Goal: Download file/media

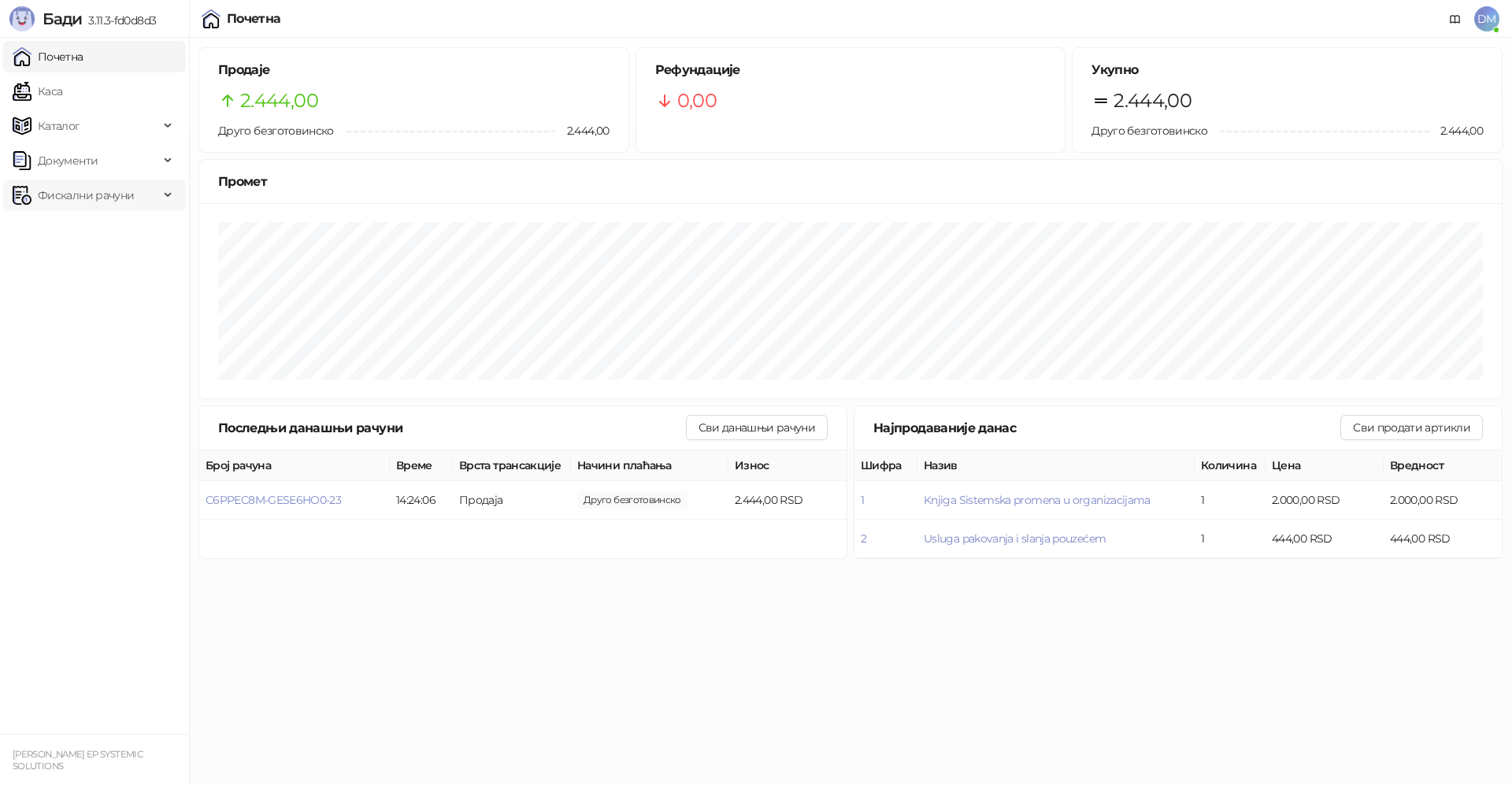
click at [82, 193] on span "Фискални рачуни" at bounding box center [86, 195] width 96 height 32
click at [83, 222] on link "Издати рачуни" at bounding box center [72, 230] width 106 height 32
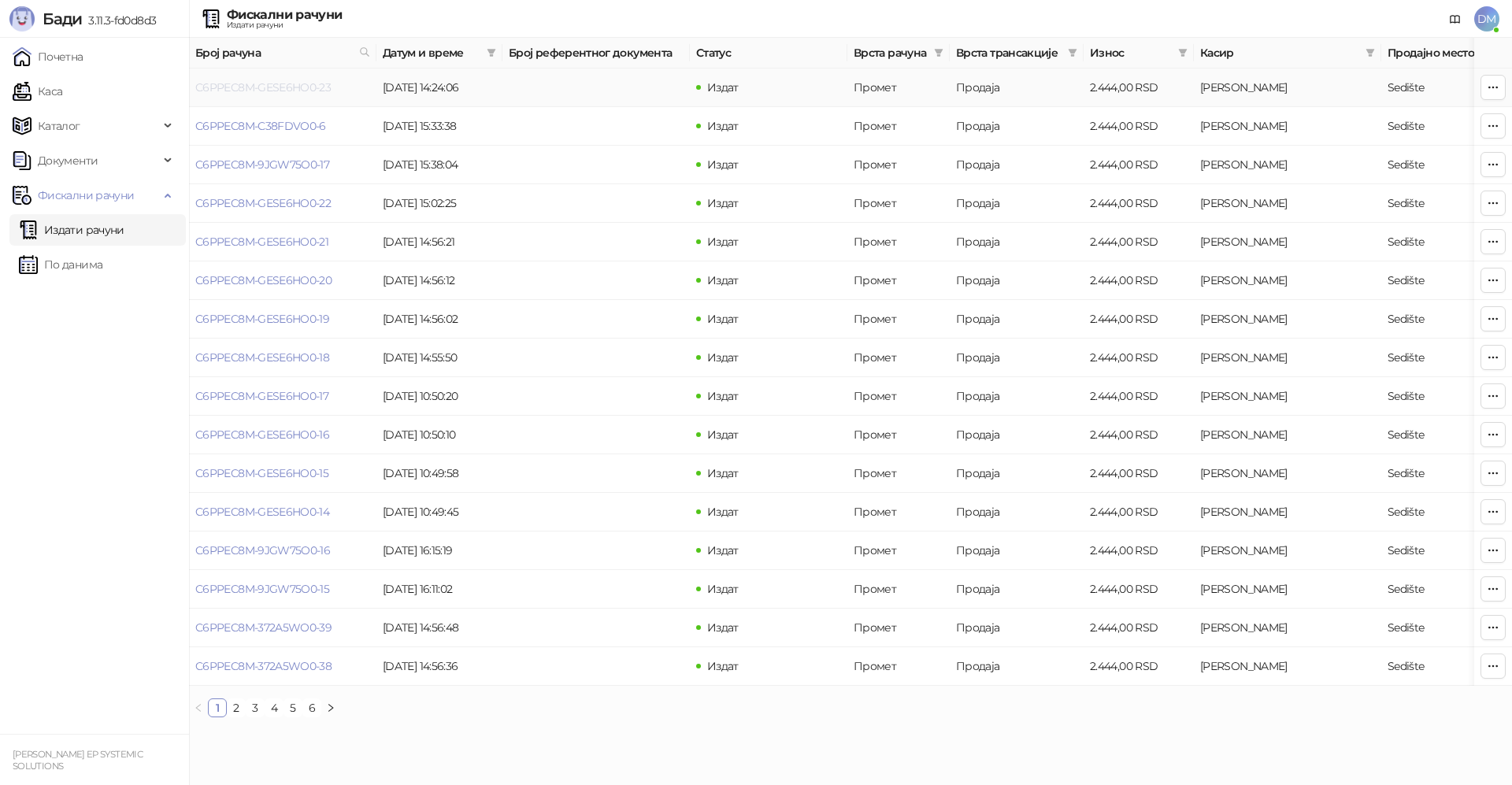
click at [223, 83] on link "C6PPEC8M-GESE6HO0-23" at bounding box center [263, 87] width 135 height 14
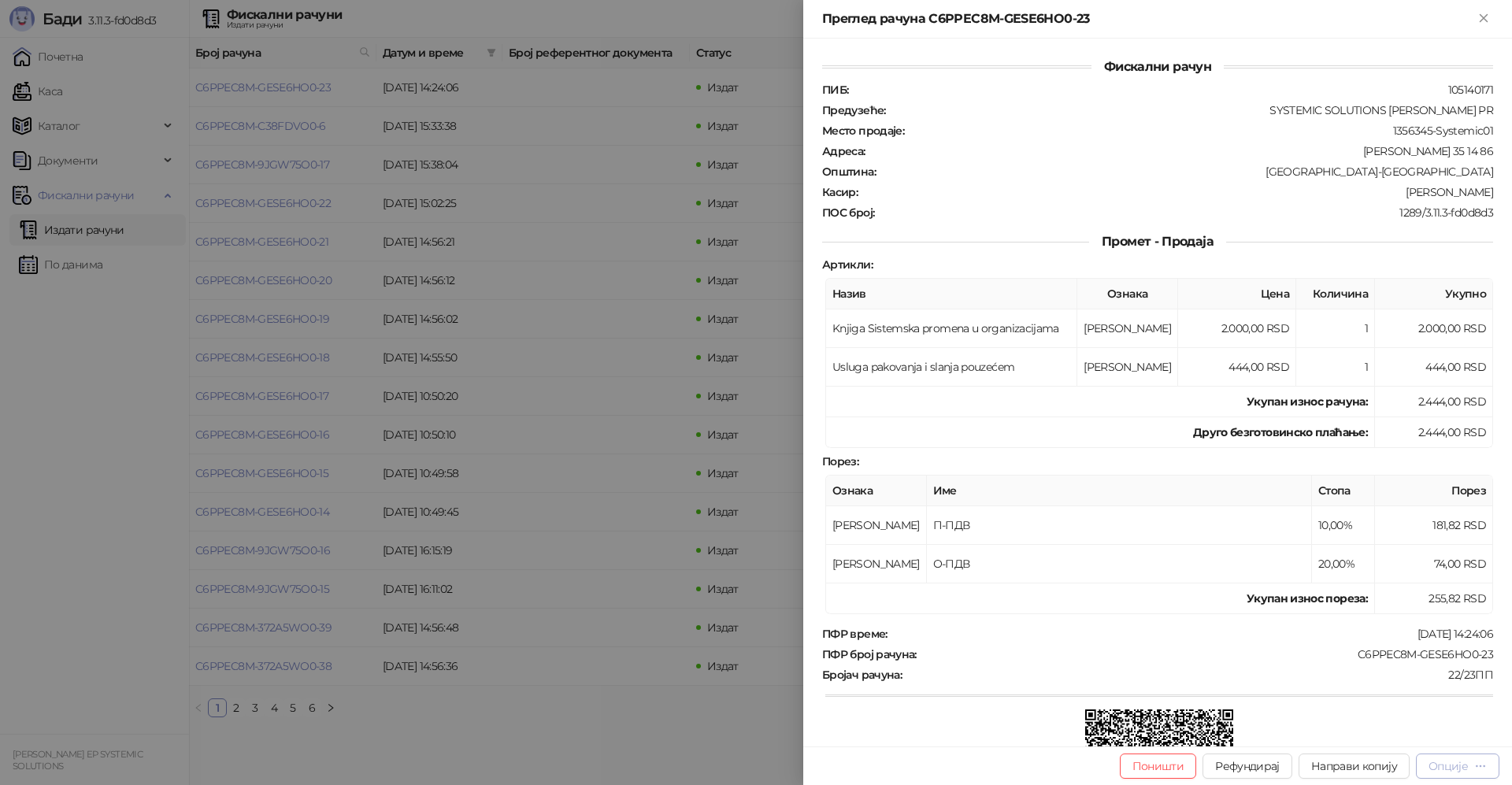
click at [1474, 763] on icon "button" at bounding box center [1480, 766] width 13 height 13
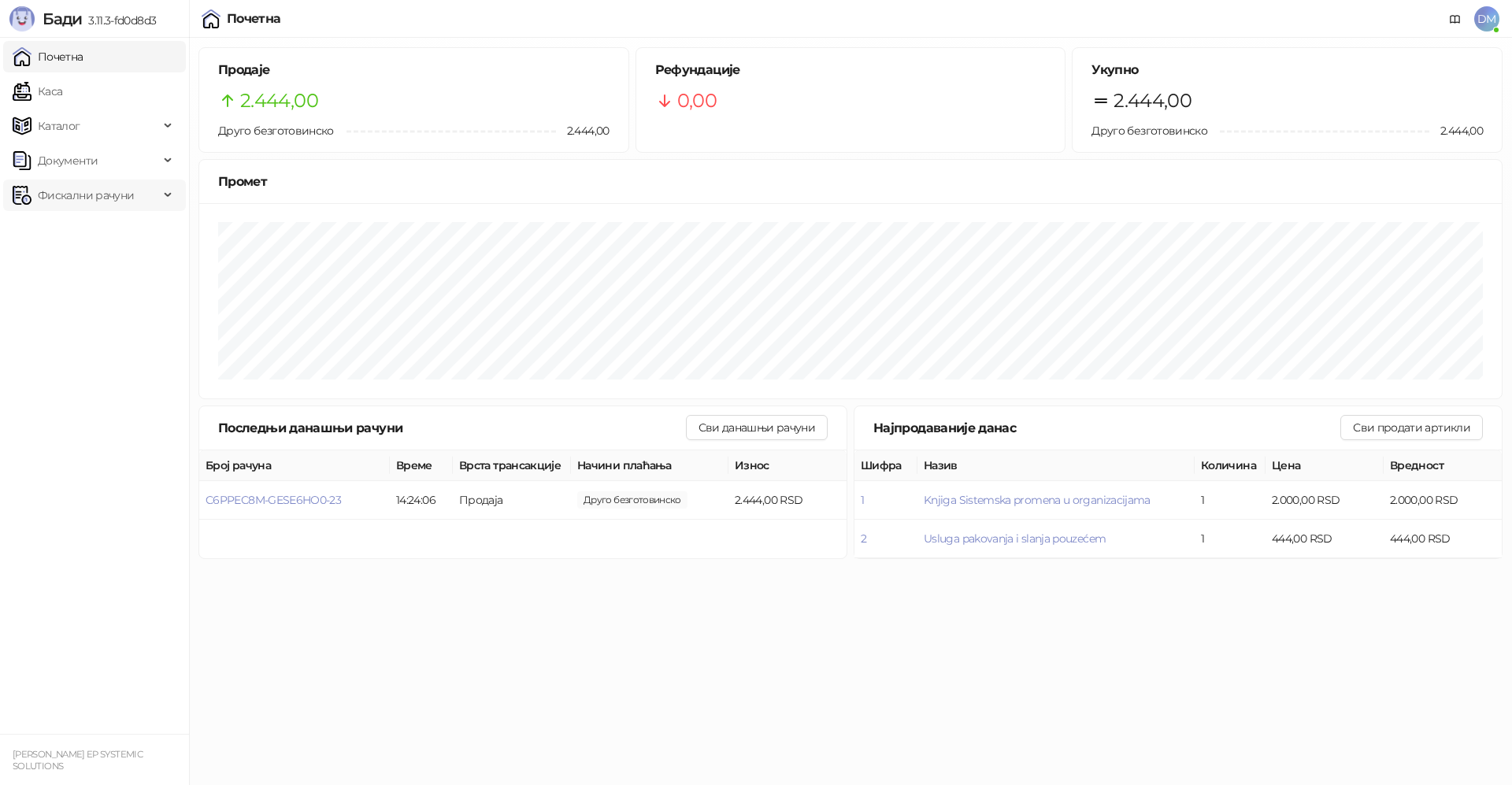
click at [56, 199] on span "Фискални рачуни" at bounding box center [86, 195] width 96 height 32
click at [61, 225] on link "Издати рачуни" at bounding box center [72, 230] width 106 height 32
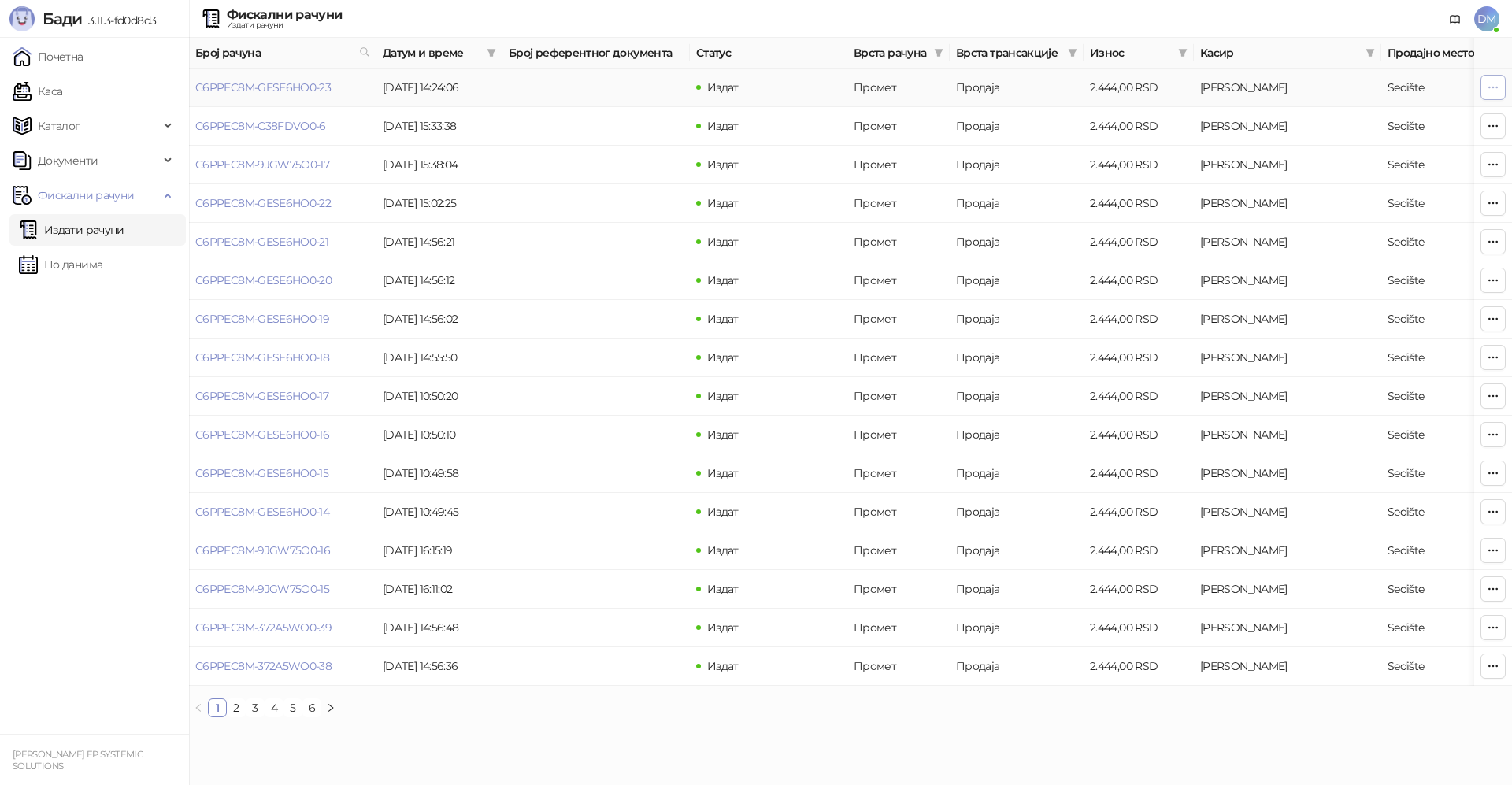
click at [1500, 84] on button "button" at bounding box center [1493, 87] width 25 height 25
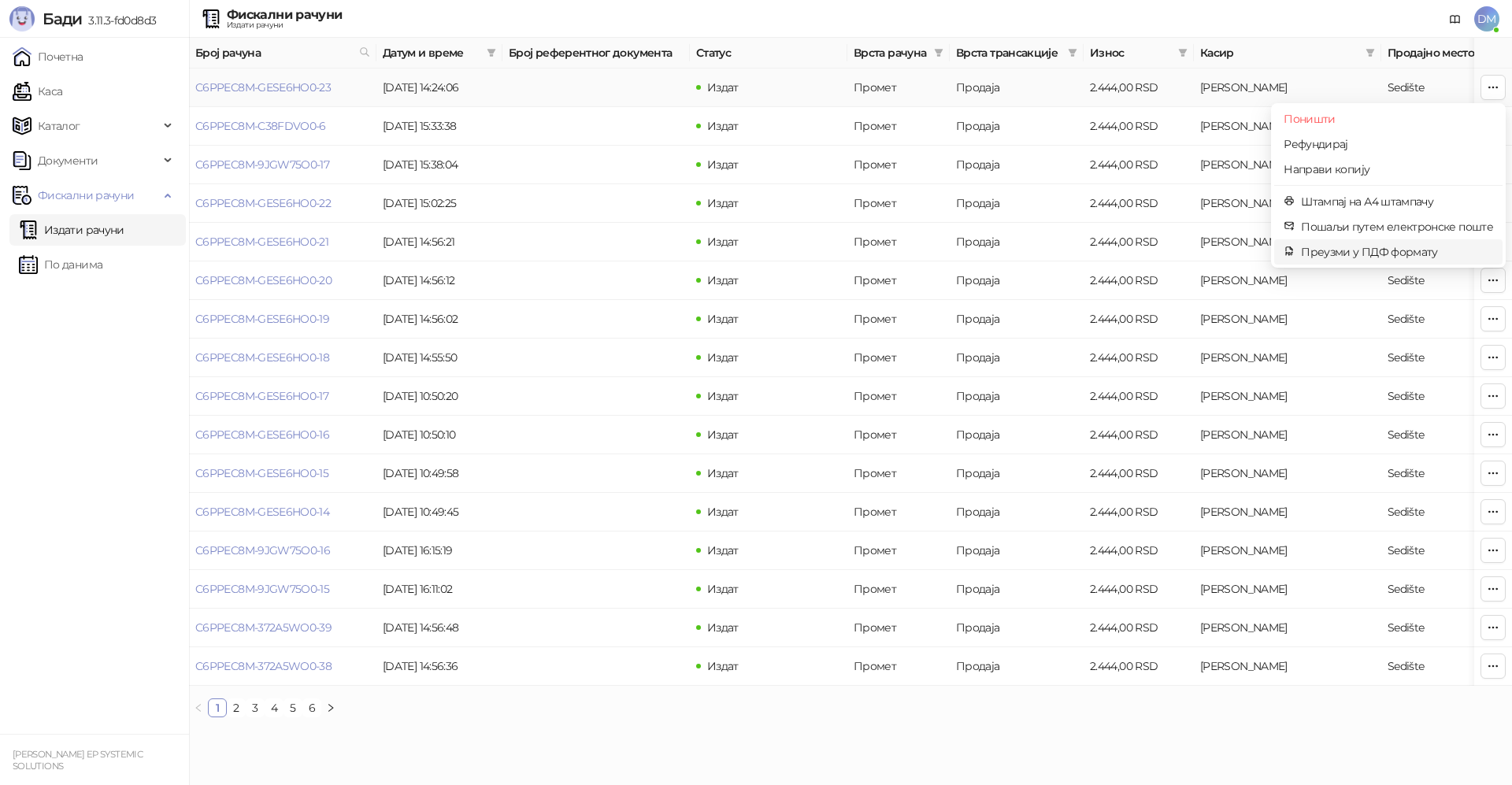
click at [1344, 251] on span "Преузми у ПДФ формату" at bounding box center [1397, 252] width 192 height 17
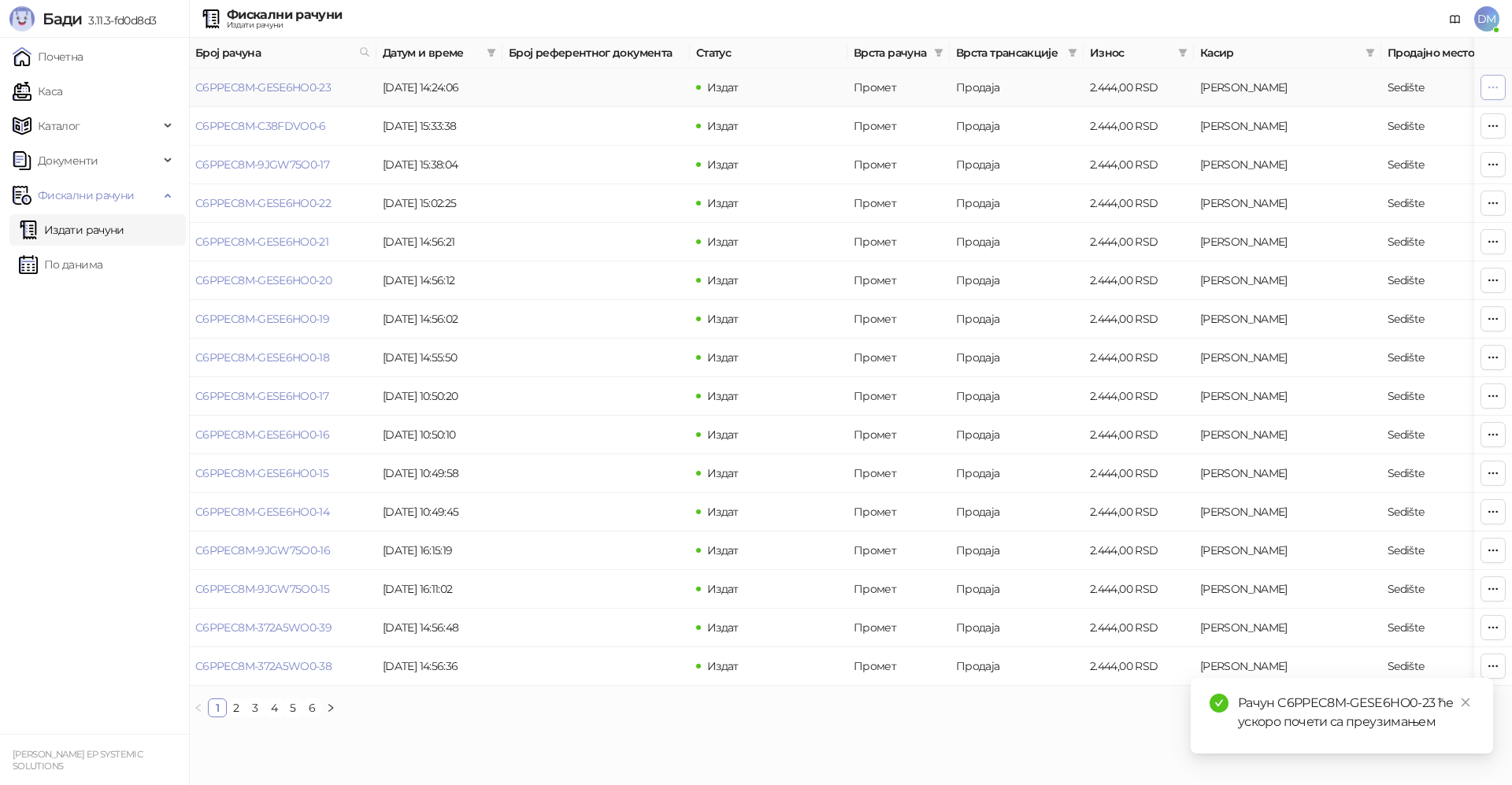
click at [1491, 89] on icon "button" at bounding box center [1493, 87] width 13 height 13
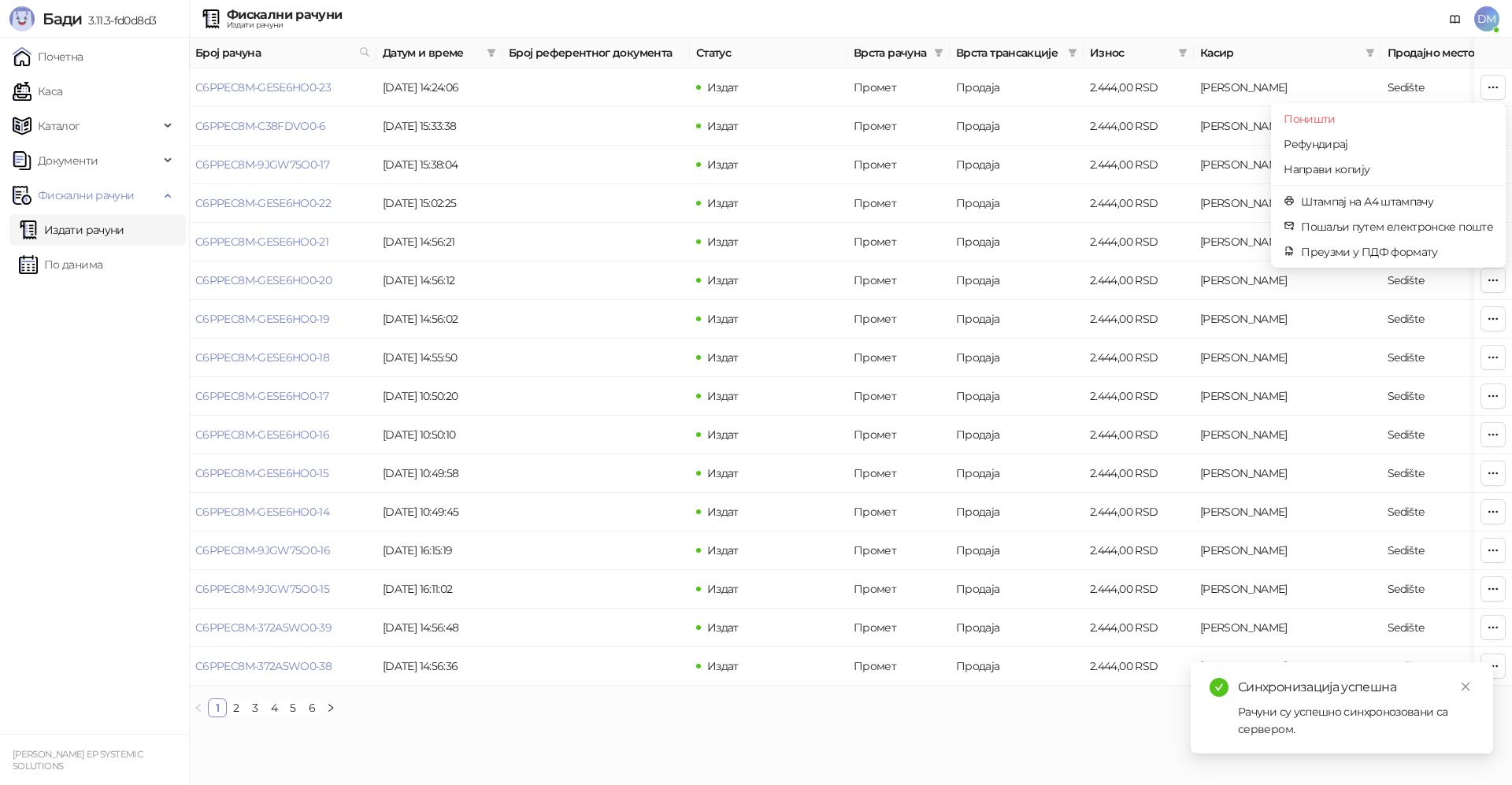
click at [1268, 731] on div "Рачуни су успешно синхронозовани са сервером." at bounding box center [1355, 721] width 236 height 35
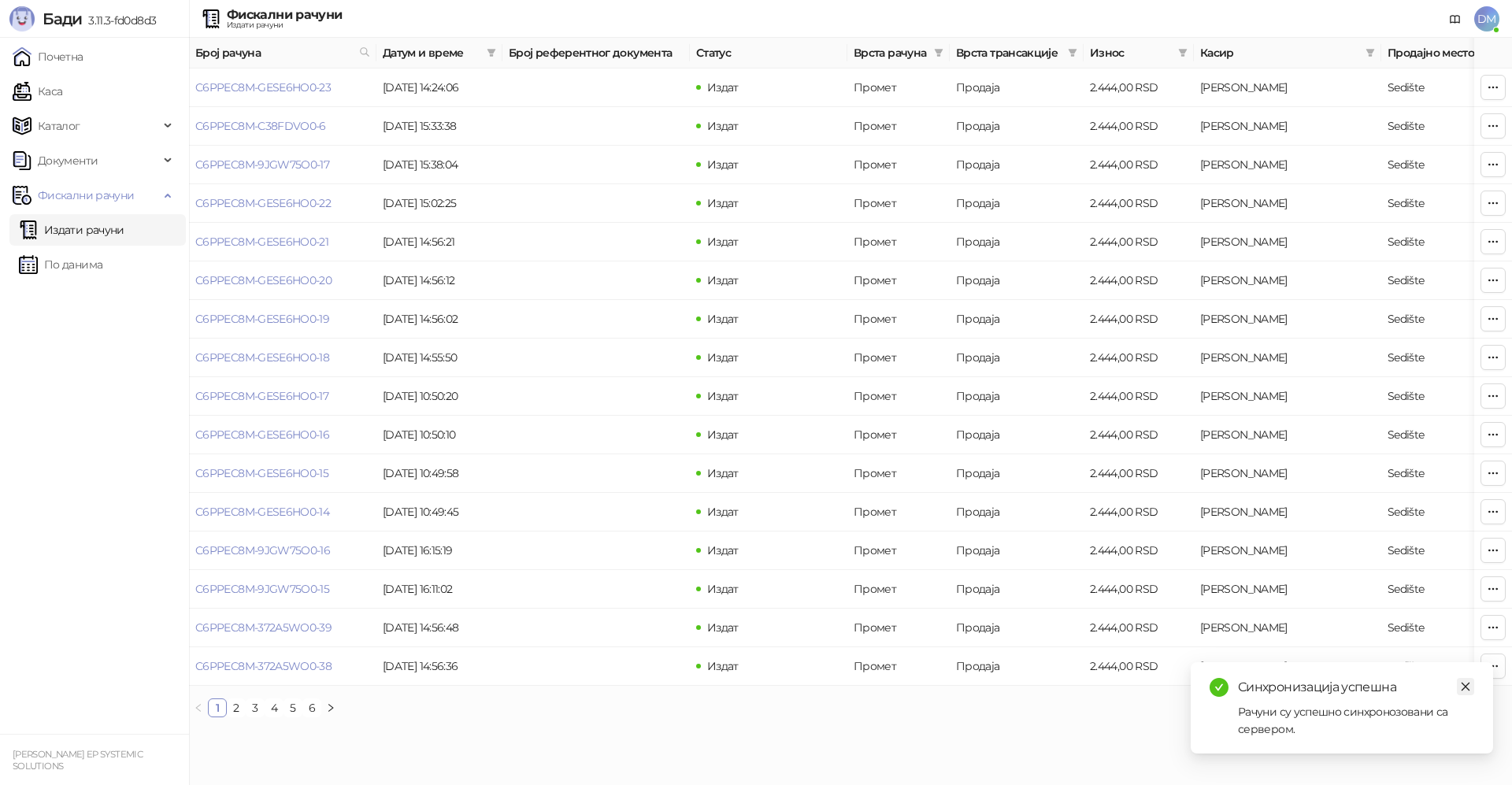
click at [1468, 689] on icon "close" at bounding box center [1466, 686] width 11 height 11
click at [1485, 88] on button "button" at bounding box center [1493, 87] width 25 height 25
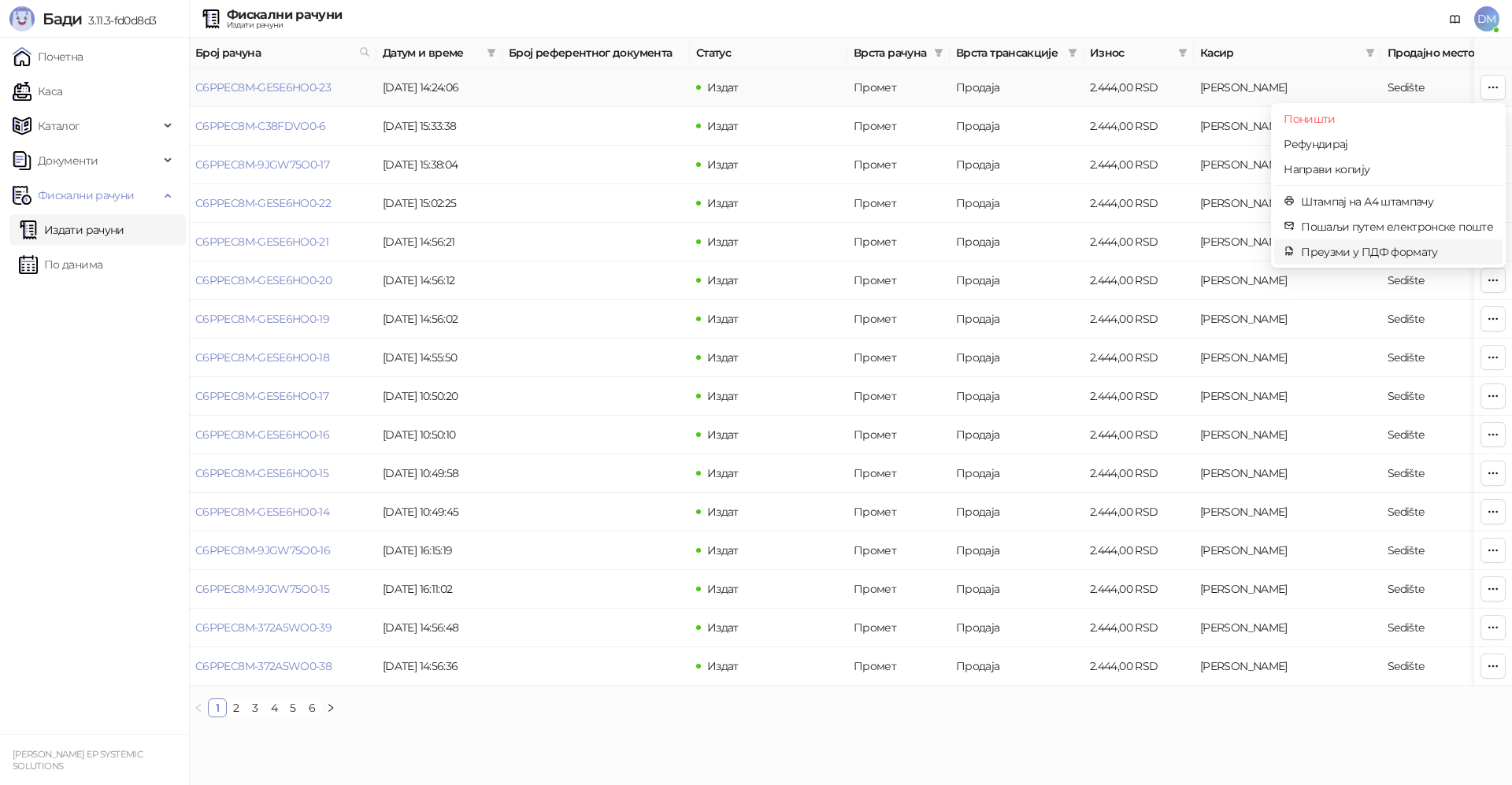
click at [1390, 246] on span "Преузми у ПДФ формату" at bounding box center [1397, 252] width 192 height 17
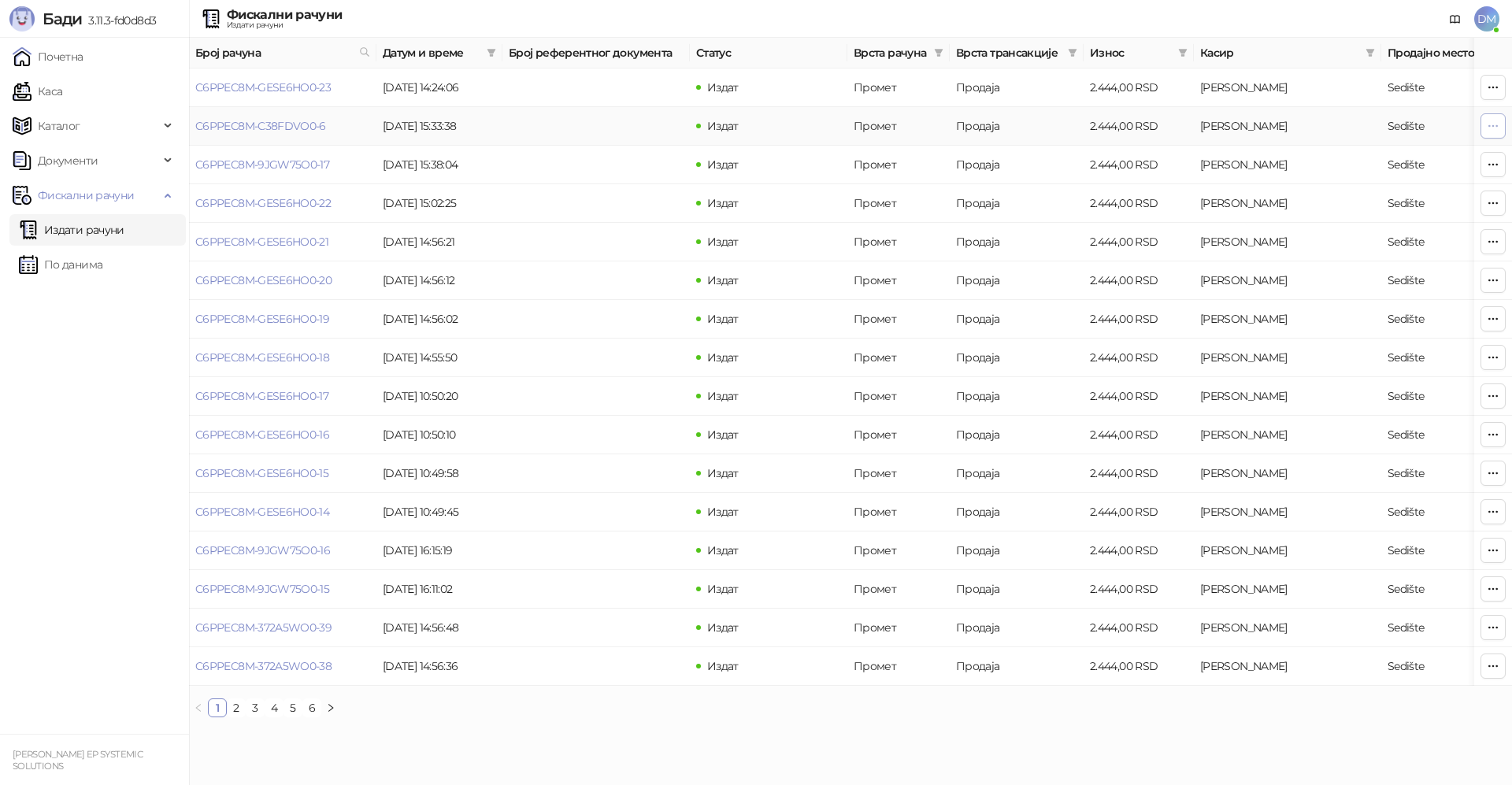
click at [1489, 126] on icon "button" at bounding box center [1493, 126] width 9 height 1
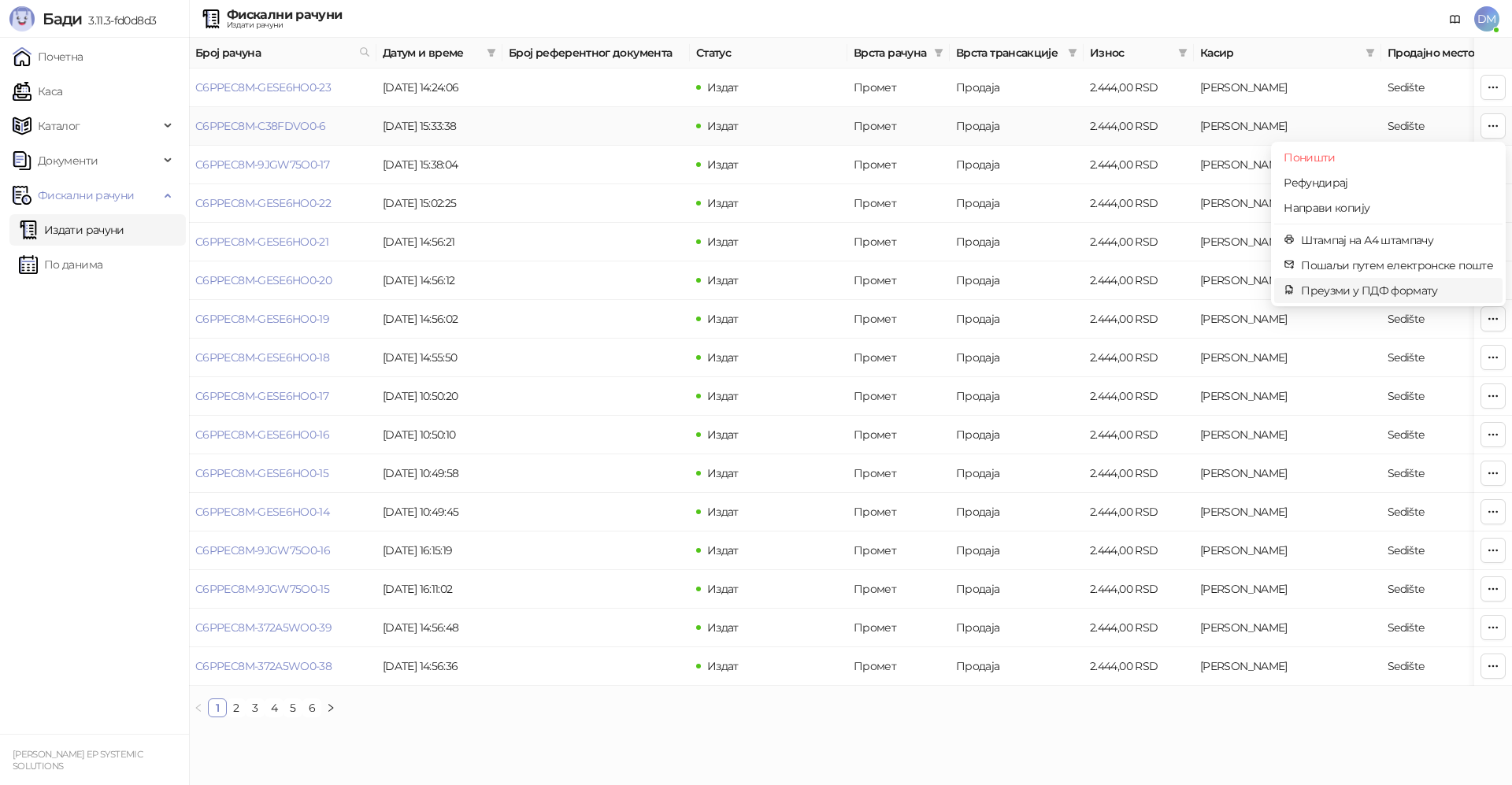
click at [1387, 300] on li "Преузми у ПДФ формату" at bounding box center [1388, 291] width 228 height 25
